Goal: Find specific page/section: Find specific page/section

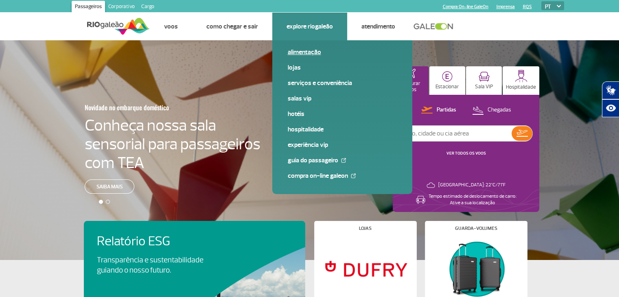
click at [298, 51] on link "Alimentação" at bounding box center [342, 52] width 109 height 9
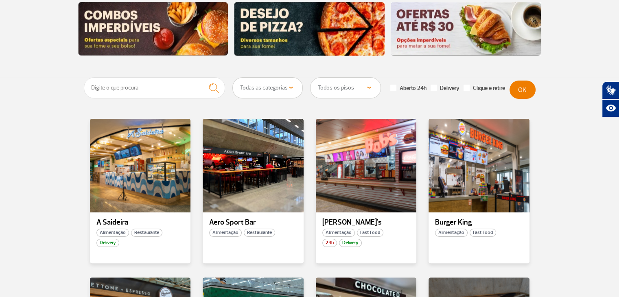
scroll to position [133, 0]
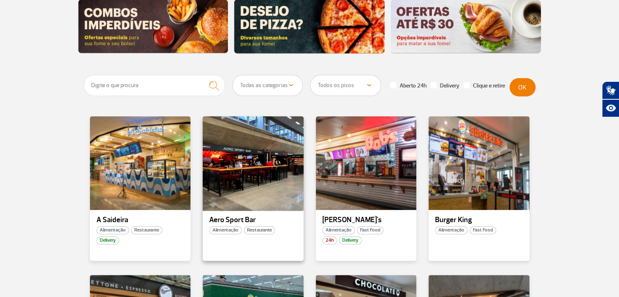
drag, startPoint x: 288, startPoint y: 149, endPoint x: 239, endPoint y: 184, distance: 60.0
click at [239, 184] on div at bounding box center [253, 163] width 102 height 96
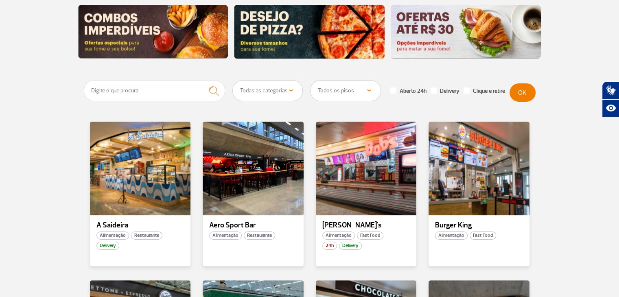
scroll to position [146, 0]
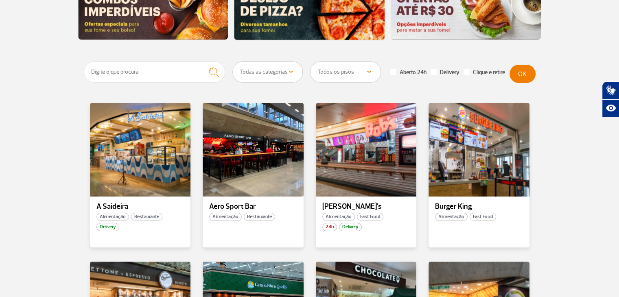
click at [290, 70] on select "Todas as categorias Cafeteria Fast Food Restaurante Souvenir Conveniência" at bounding box center [268, 72] width 70 height 20
click at [366, 70] on select "Todos os pisos Área Pública (antes do Raio-X) Desembarque Área Pública Desembar…" at bounding box center [345, 72] width 70 height 20
click at [310, 62] on select "Todos os pisos Área Pública (antes do Raio-X) Desembarque Área Pública Desembar…" at bounding box center [345, 72] width 70 height 20
click at [512, 78] on button "OK" at bounding box center [522, 74] width 26 height 18
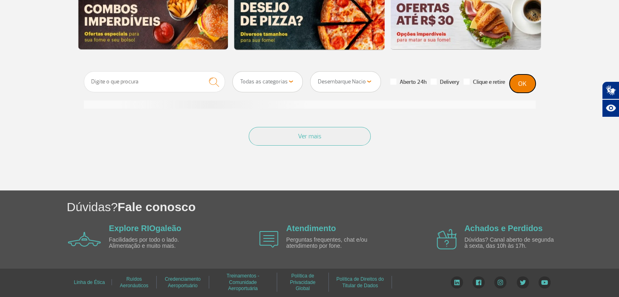
scroll to position [145, 0]
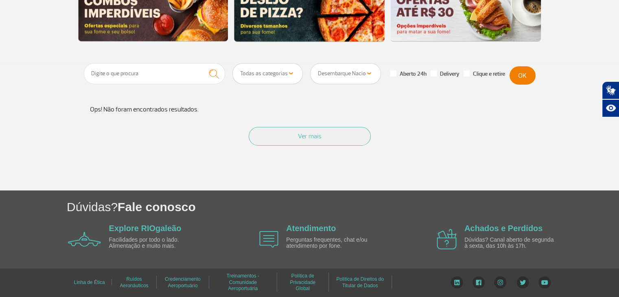
click at [371, 74] on select "Todos os pisos Área Pública (antes do Raio-X) Desembarque Área Pública Desembar…" at bounding box center [345, 73] width 70 height 20
select select "82"
click at [310, 63] on select "Todos os pisos Área Pública (antes do Raio-X) Desembarque Área Pública Desembar…" at bounding box center [345, 73] width 70 height 20
click at [515, 75] on button "OK" at bounding box center [522, 75] width 26 height 18
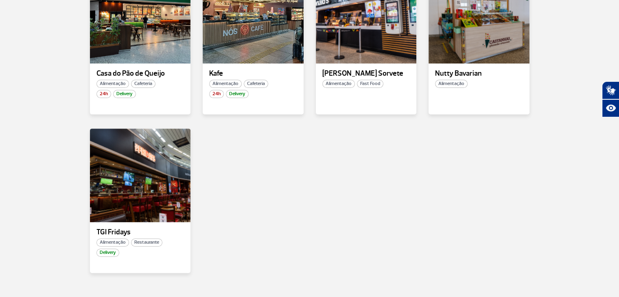
scroll to position [281, 0]
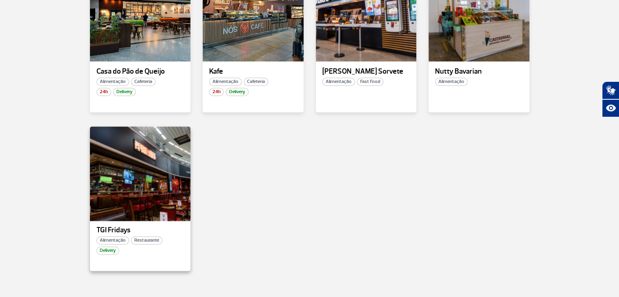
click at [167, 145] on div at bounding box center [140, 173] width 102 height 96
